Goal: Use online tool/utility: Utilize a website feature to perform a specific function

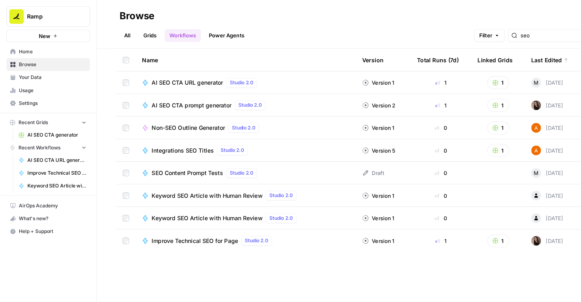
click at [56, 31] on button "New" at bounding box center [43, 31] width 74 height 11
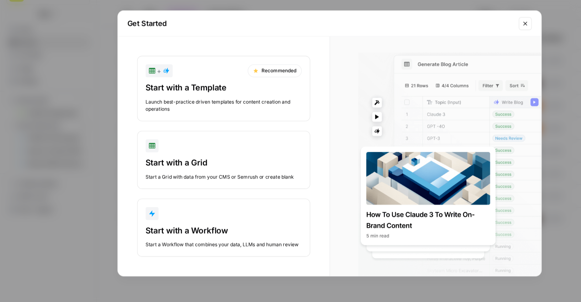
click at [465, 38] on button "Close modal" at bounding box center [462, 39] width 11 height 11
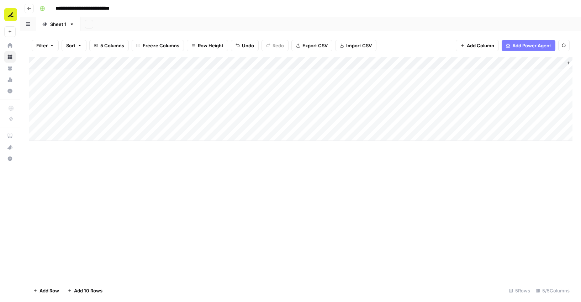
click at [216, 188] on div "Add Column" at bounding box center [300, 168] width 543 height 222
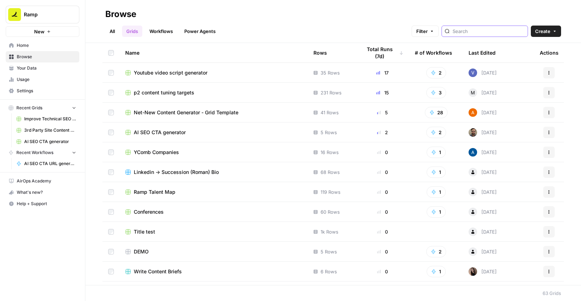
click at [479, 32] on input "search" at bounding box center [488, 31] width 72 height 7
type input "seo"
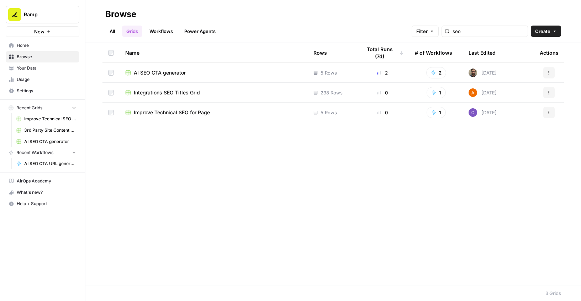
click at [196, 70] on div "AI SEO CTA generator" at bounding box center [213, 72] width 177 height 7
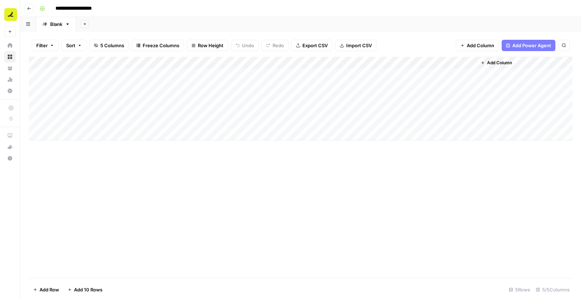
click at [304, 75] on div "Add Column" at bounding box center [300, 99] width 543 height 84
click at [301, 75] on div "Add Column" at bounding box center [300, 99] width 543 height 84
click at [132, 85] on div "Add Column" at bounding box center [300, 99] width 543 height 84
click at [111, 86] on div "Add Column" at bounding box center [300, 99] width 543 height 84
click at [111, 86] on input at bounding box center [113, 88] width 114 height 9
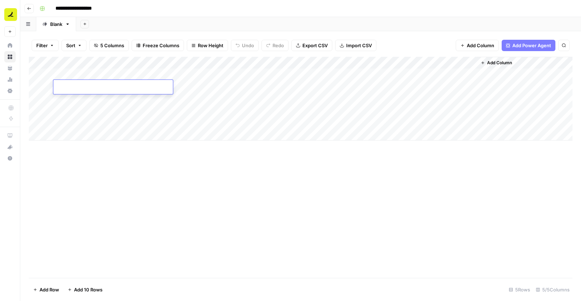
click at [111, 86] on input at bounding box center [113, 88] width 114 height 9
